Goal: Task Accomplishment & Management: Use online tool/utility

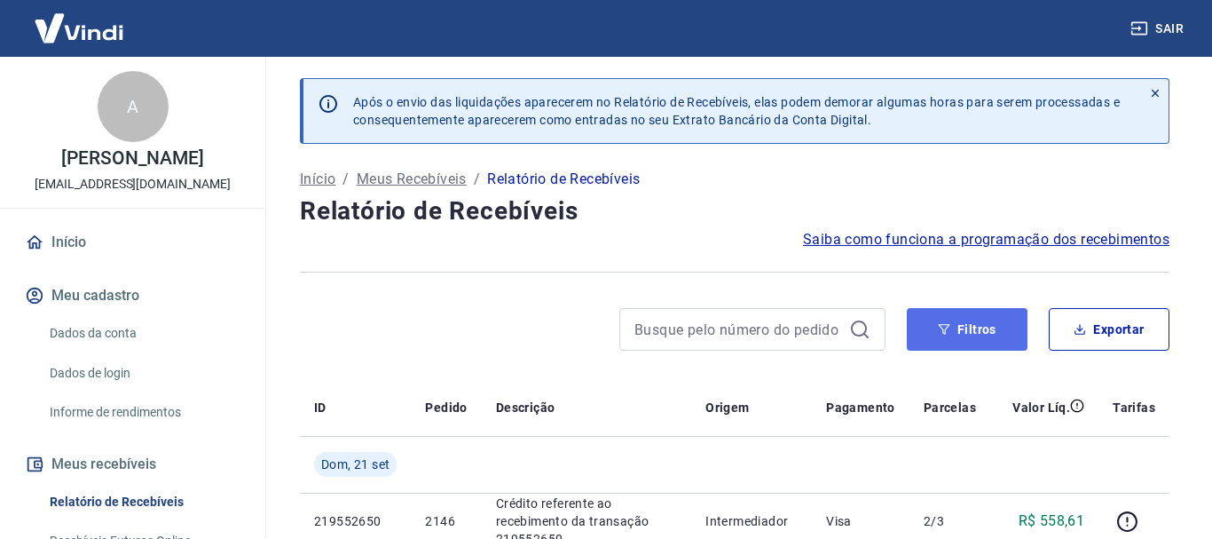
click at [966, 350] on button "Filtros" at bounding box center [967, 329] width 121 height 43
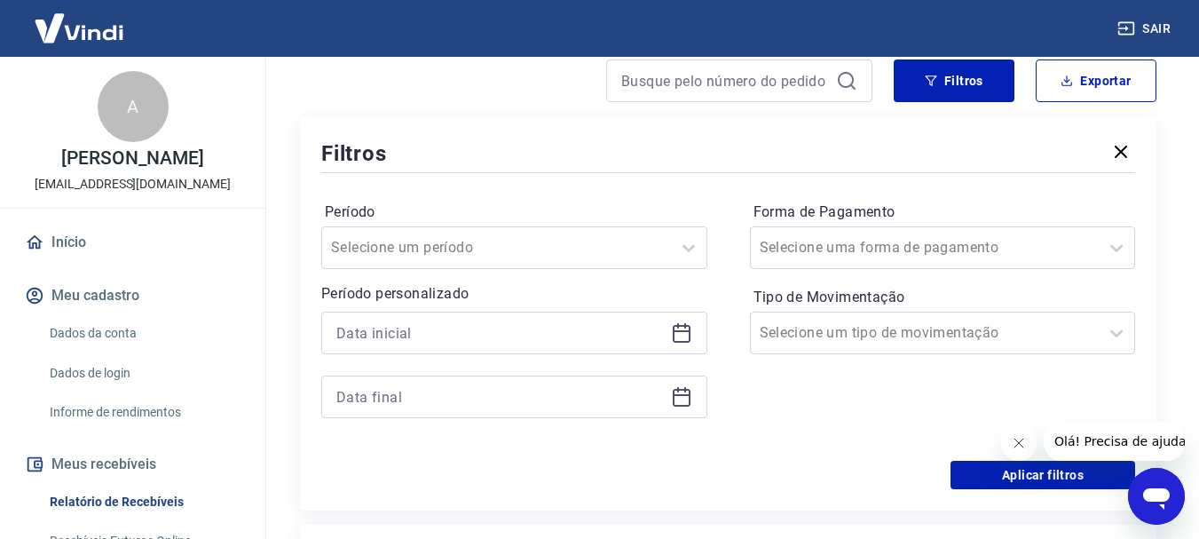
click at [695, 335] on div at bounding box center [514, 333] width 386 height 43
click at [683, 335] on icon at bounding box center [681, 332] width 21 height 21
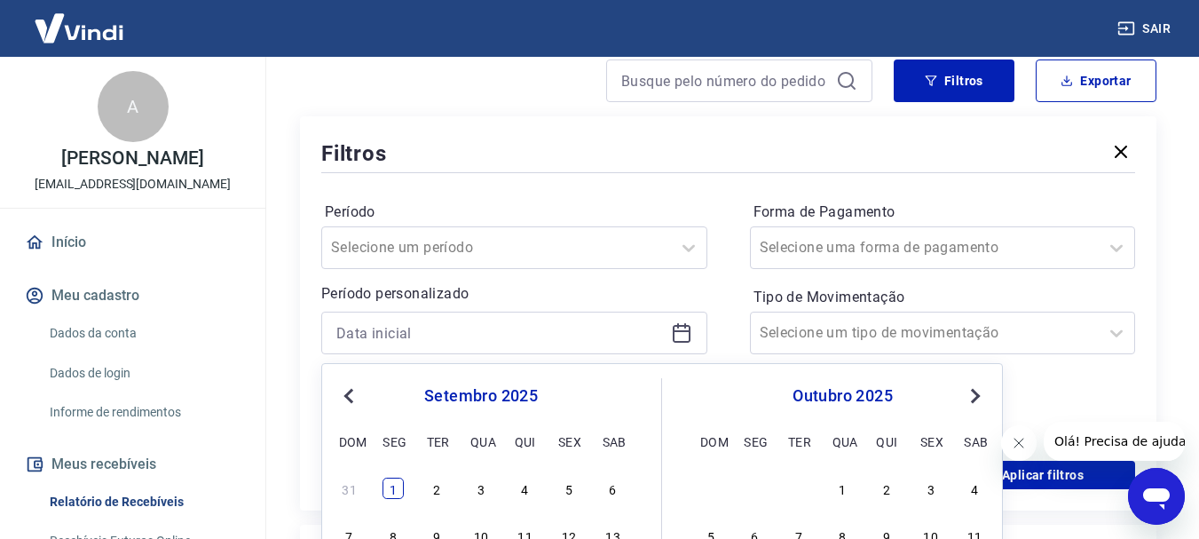
click at [386, 486] on div "1" at bounding box center [393, 487] width 21 height 21
click at [432, 422] on div "Período Selecione um período Período personalizado Previous Month Next Month se…" at bounding box center [514, 318] width 386 height 241
type input "[DATE]"
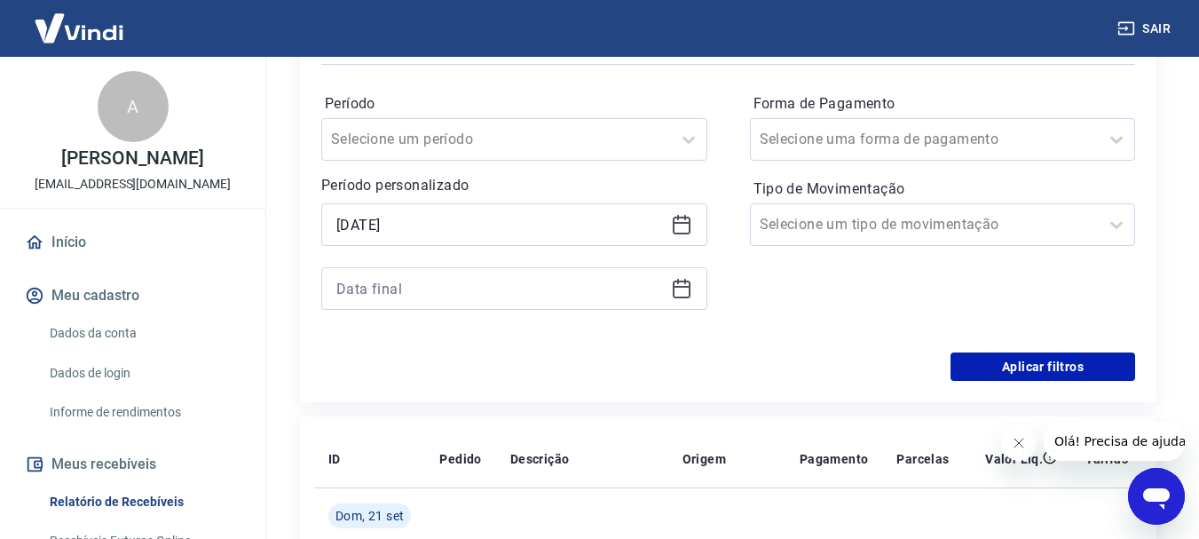
scroll to position [355, 0]
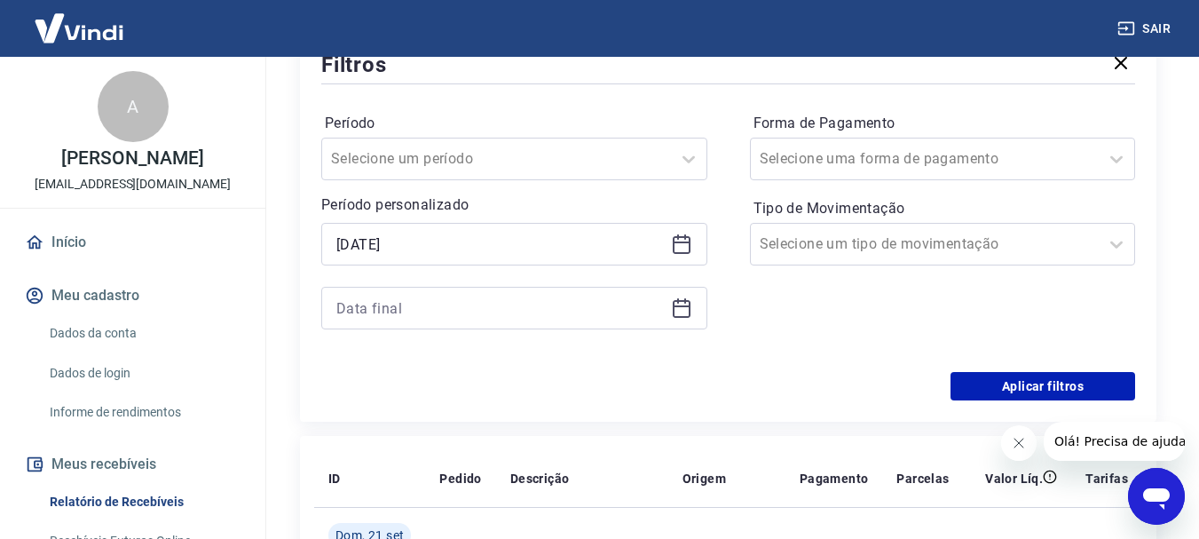
click at [683, 310] on icon at bounding box center [681, 307] width 21 height 21
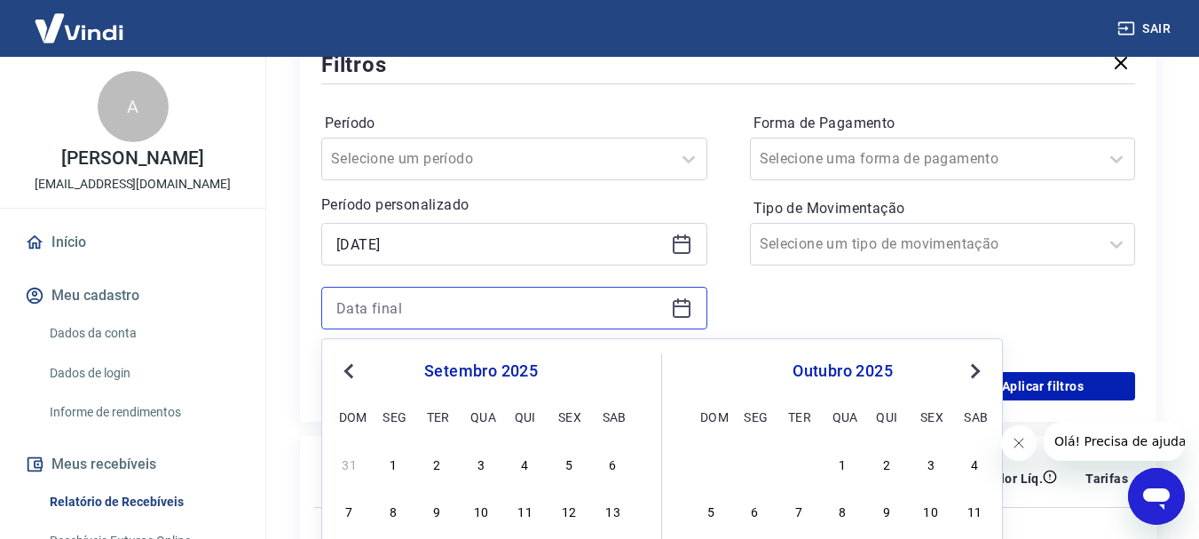
scroll to position [621, 0]
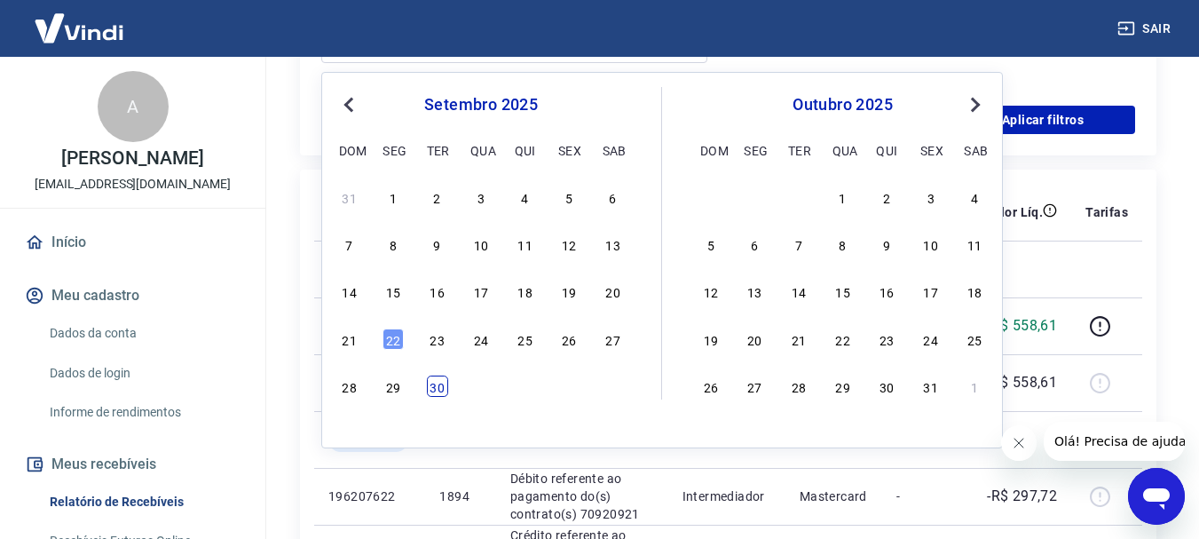
click at [443, 388] on div "30" at bounding box center [437, 385] width 21 height 21
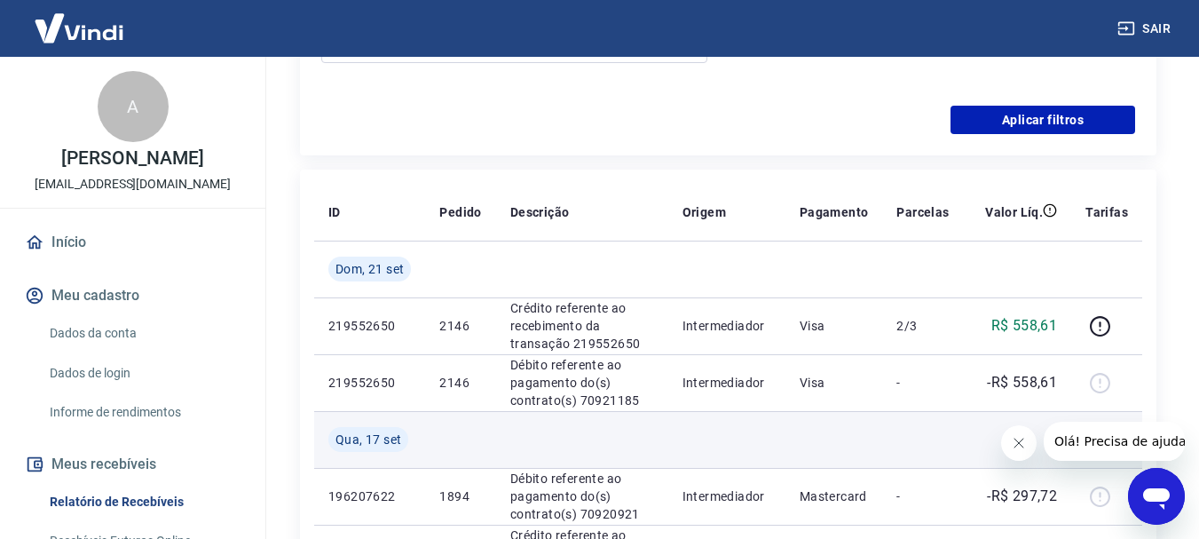
type input "[DATE]"
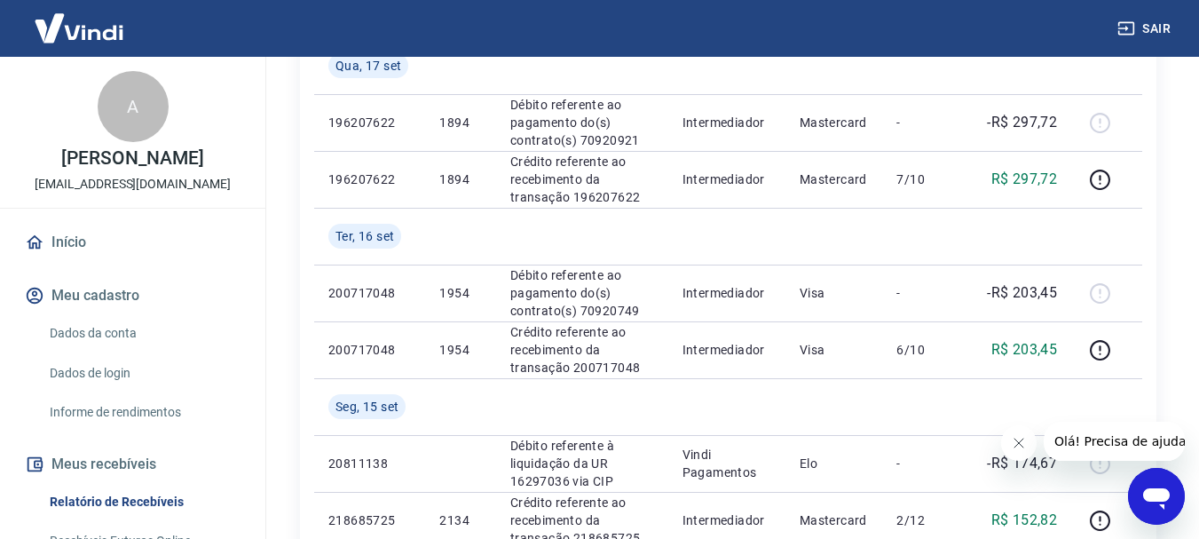
scroll to position [89, 0]
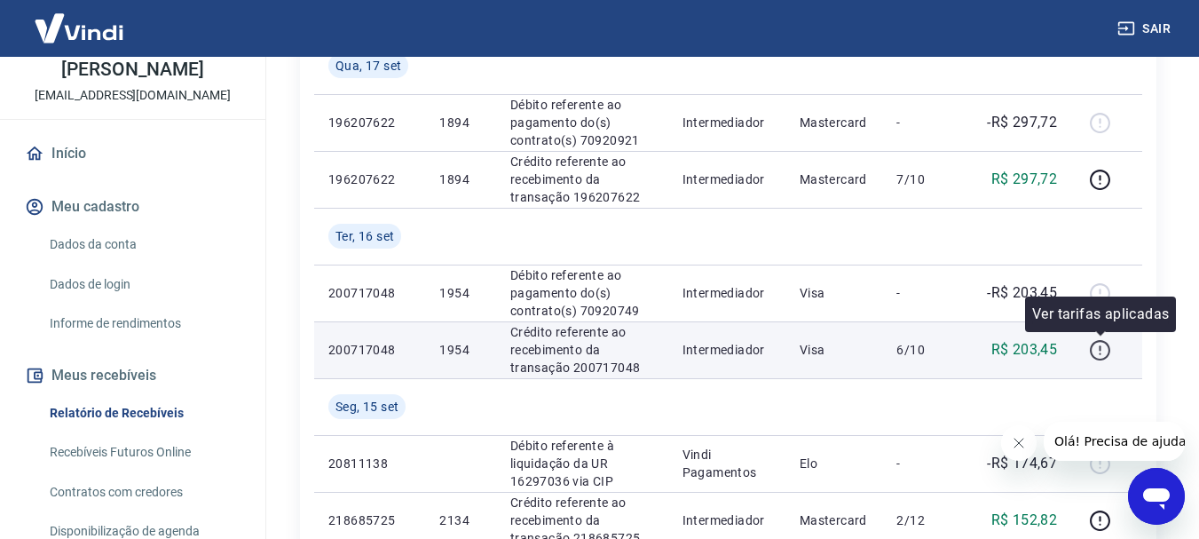
click at [1105, 354] on icon "button" at bounding box center [1100, 350] width 22 height 22
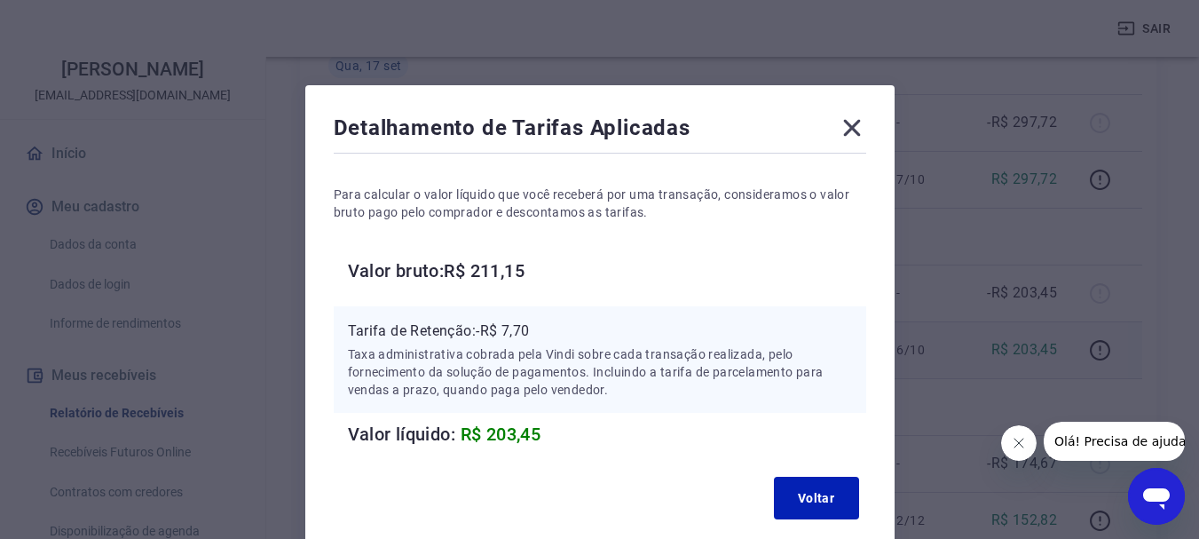
click at [856, 130] on icon at bounding box center [852, 128] width 28 height 28
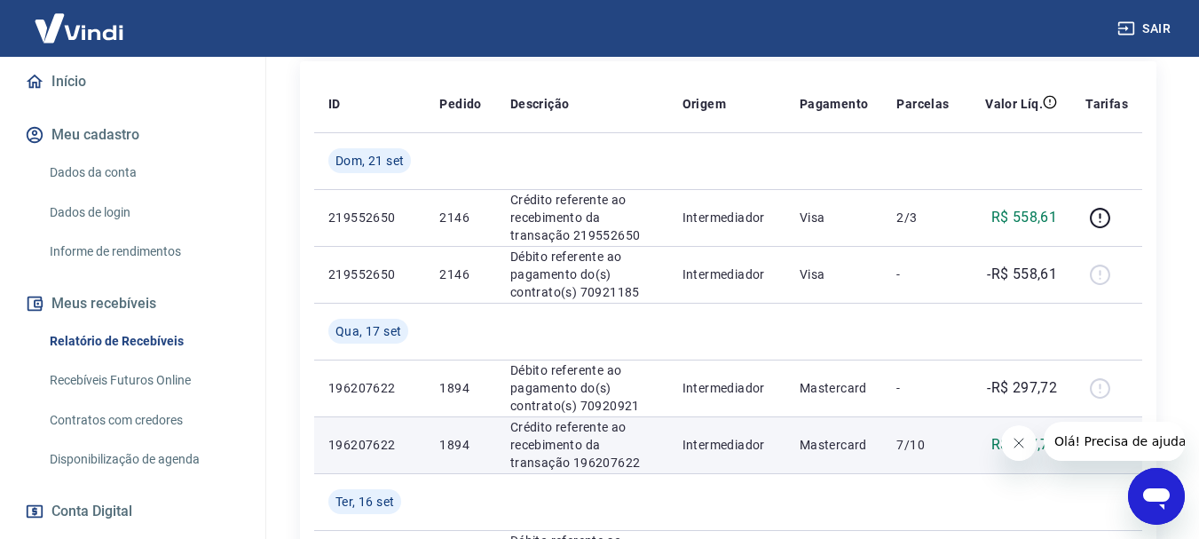
scroll to position [729, 0]
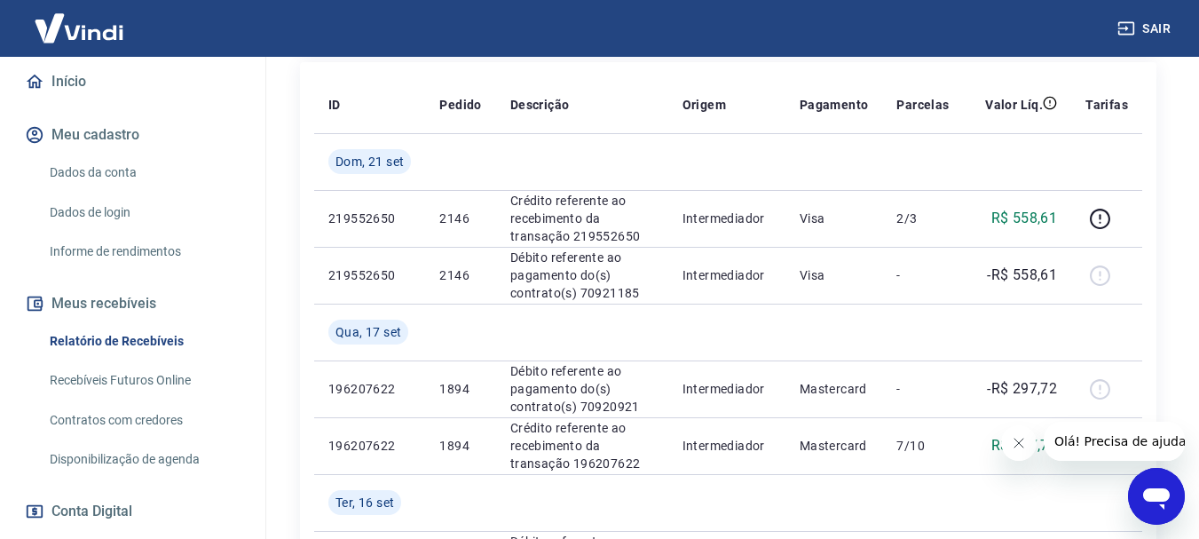
click at [170, 377] on link "Recebíveis Futuros Online" at bounding box center [143, 380] width 201 height 36
